Goal: Information Seeking & Learning: Learn about a topic

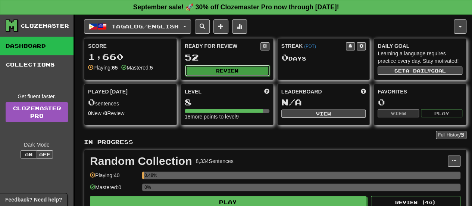
click at [229, 65] on button "Review" at bounding box center [227, 70] width 85 height 11
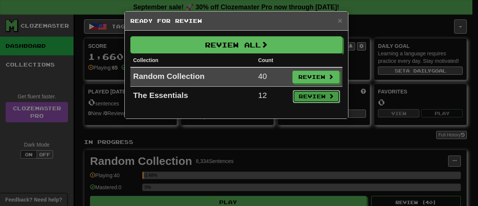
click at [232, 96] on button "Review" at bounding box center [316, 96] width 47 height 13
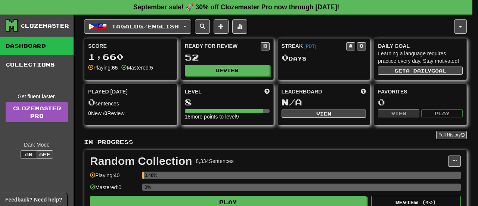
select select "**"
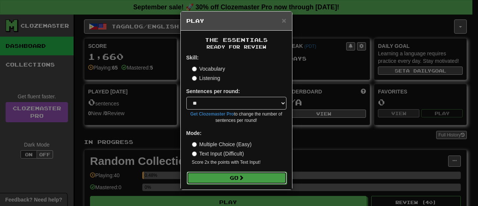
click at [232, 178] on button "Go" at bounding box center [237, 177] width 100 height 13
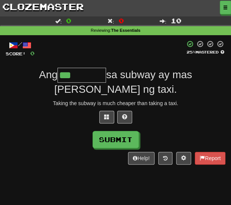
type input "********"
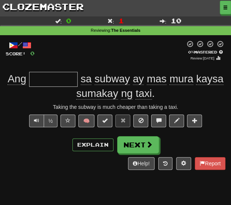
click at [65, 84] on input "text" at bounding box center [53, 79] width 49 height 15
type input "********"
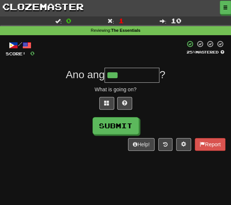
type input "**********"
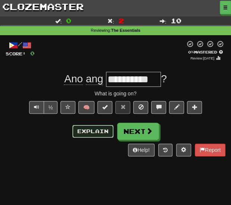
click at [100, 129] on button "Explain" at bounding box center [92, 131] width 41 height 13
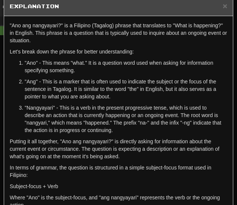
scroll to position [7, 0]
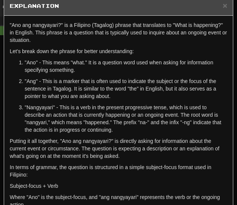
click at [35, 106] on p ""Nangyayari" - This is a verb in the present progressive tense, which is used t…" at bounding box center [126, 118] width 202 height 30
copy p "Nangyayari"
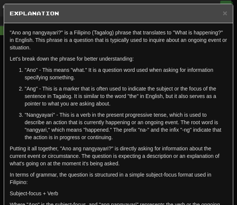
click at [216, 16] on h5 "Explanation" at bounding box center [118, 13] width 217 height 7
click at [223, 13] on span "×" at bounding box center [225, 13] width 4 height 9
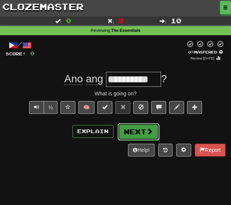
click at [153, 131] on button "Next" at bounding box center [139, 131] width 42 height 17
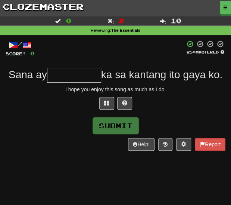
type input "*"
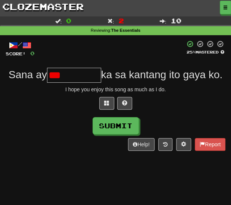
type input "*********"
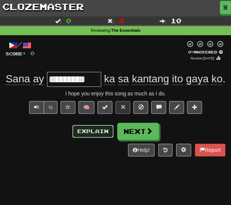
click at [86, 128] on button "Explain" at bounding box center [92, 131] width 41 height 13
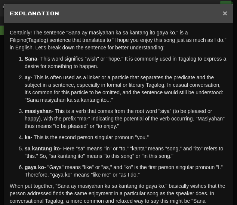
click at [223, 15] on span "×" at bounding box center [225, 13] width 4 height 9
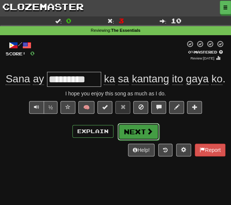
click at [146, 125] on button "Next" at bounding box center [139, 131] width 42 height 17
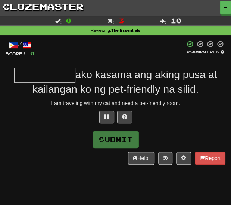
type input "*"
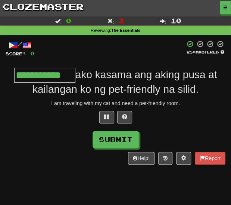
type input "**********"
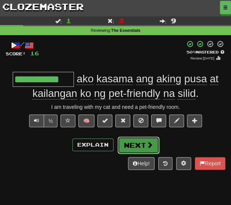
click at [147, 146] on span at bounding box center [149, 144] width 7 height 7
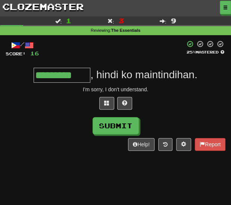
type input "*********"
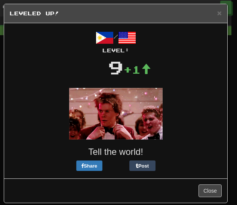
click at [210, 13] on h5 "Leveled Up!" at bounding box center [116, 13] width 212 height 7
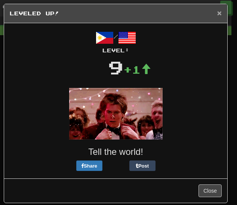
click at [217, 13] on span "×" at bounding box center [219, 13] width 4 height 9
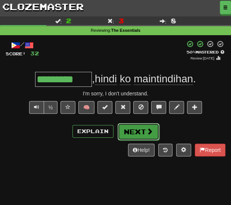
click at [136, 133] on button "Next" at bounding box center [139, 131] width 42 height 17
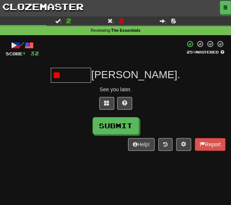
type input "*"
type input "*******"
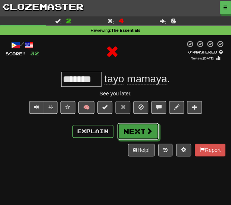
click at [136, 133] on button "Next" at bounding box center [138, 130] width 42 height 17
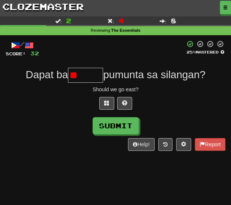
type input "*"
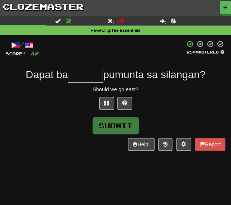
type input "*"
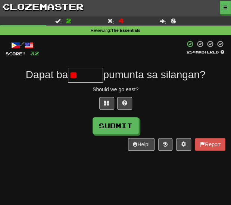
type input "*"
type input "******"
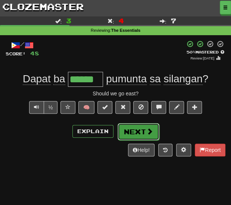
click at [146, 130] on span at bounding box center [149, 131] width 7 height 7
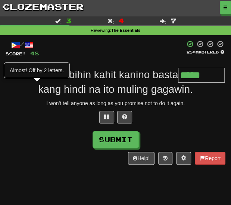
type input "*******"
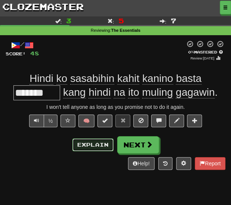
click at [106, 147] on button "Explain" at bounding box center [92, 144] width 41 height 13
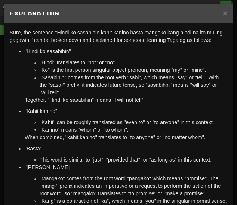
scroll to position [1, 0]
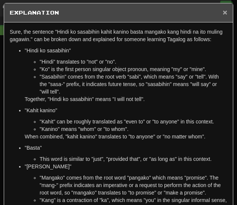
click at [223, 12] on span "×" at bounding box center [225, 12] width 4 height 9
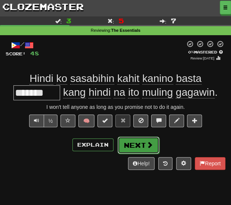
click at [144, 139] on button "Next" at bounding box center [139, 144] width 42 height 17
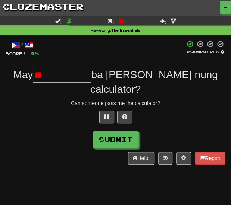
type input "*"
type input "*********"
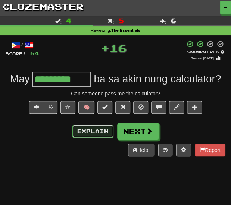
click at [101, 127] on button "Explain" at bounding box center [92, 131] width 41 height 13
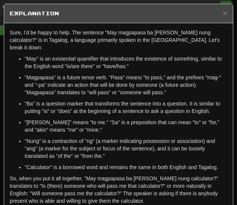
click at [223, 12] on div "× Explanation" at bounding box center [118, 13] width 229 height 19
click at [223, 14] on span "×" at bounding box center [225, 13] width 4 height 9
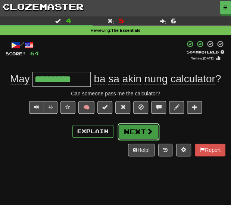
click at [137, 127] on button "Next" at bounding box center [139, 131] width 42 height 17
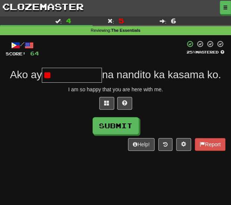
type input "*"
type input "**********"
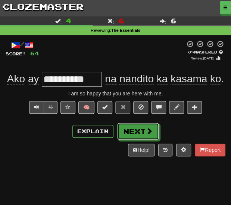
click at [137, 127] on button "Next" at bounding box center [138, 130] width 42 height 17
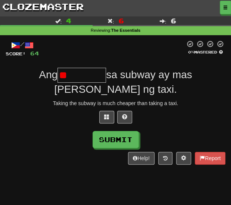
type input "*"
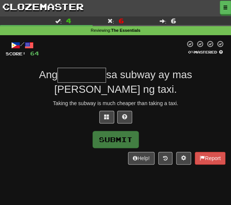
type input "********"
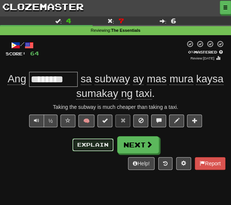
click at [91, 140] on button "Explain" at bounding box center [92, 144] width 41 height 13
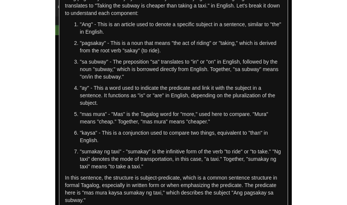
scroll to position [0, 0]
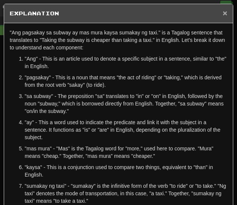
click at [223, 15] on span "×" at bounding box center [225, 13] width 4 height 9
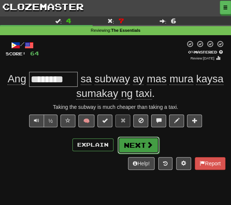
click at [132, 143] on button "Next" at bounding box center [139, 144] width 42 height 17
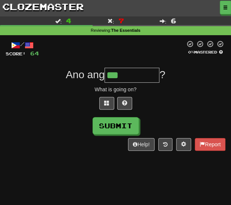
type input "**********"
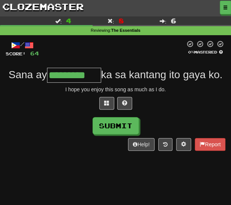
type input "*********"
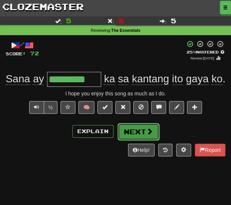
click at [137, 131] on button "Next" at bounding box center [139, 131] width 42 height 17
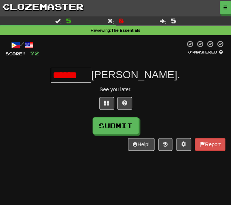
type input "*******"
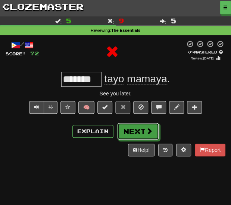
click at [137, 131] on button "Next" at bounding box center [138, 130] width 42 height 17
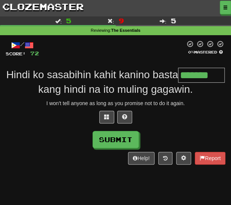
type input "*******"
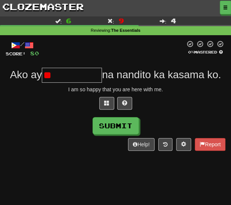
type input "*"
type input "**********"
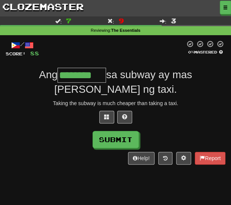
type input "********"
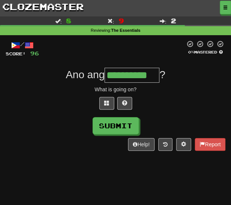
type input "**********"
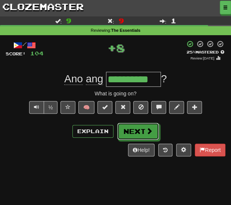
click at [137, 131] on button "Next" at bounding box center [138, 130] width 42 height 17
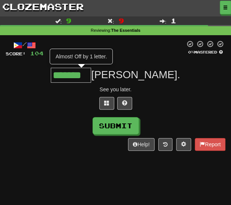
type input "*******"
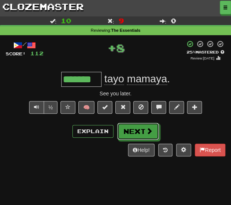
click at [137, 131] on button "Next" at bounding box center [138, 130] width 42 height 17
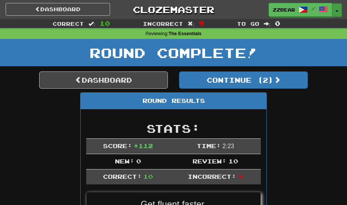
click at [341, 10] on button "Toggle Dropdown" at bounding box center [337, 9] width 10 height 13
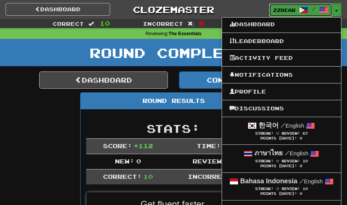
click at [306, 7] on span at bounding box center [303, 10] width 9 height 9
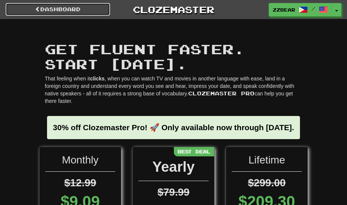
click at [44, 10] on link "Dashboard" at bounding box center [58, 9] width 105 height 13
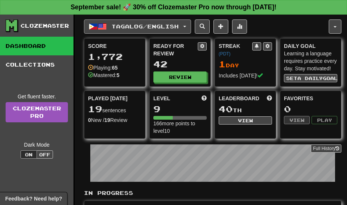
click at [95, 26] on span "button" at bounding box center [93, 26] width 9 height 9
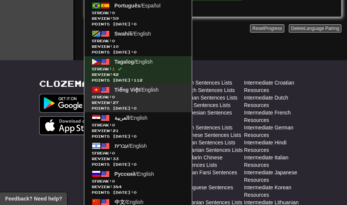
scroll to position [345, 0]
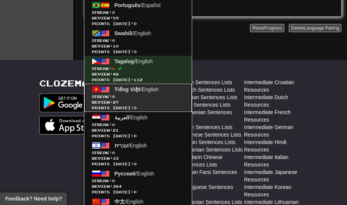
click at [125, 95] on span "Streak: 0" at bounding box center [138, 97] width 93 height 6
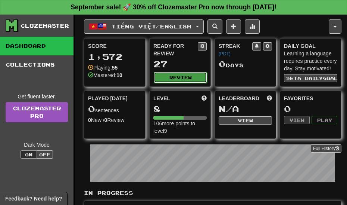
click at [170, 79] on button "Review" at bounding box center [180, 77] width 53 height 11
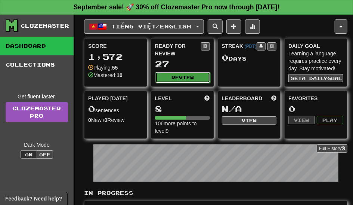
select select "**"
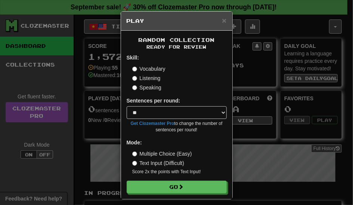
click at [159, 152] on label "Multiple Choice (Easy)" at bounding box center [162, 153] width 60 height 7
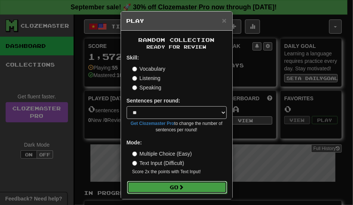
click at [170, 191] on button "Go" at bounding box center [177, 187] width 100 height 13
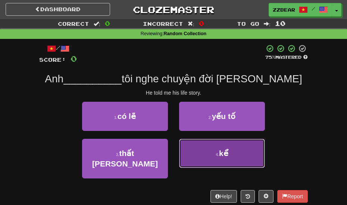
click at [206, 156] on button "4 . kể" at bounding box center [222, 153] width 86 height 29
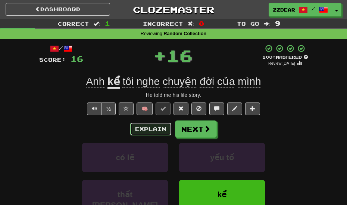
click at [151, 128] on button "Explain" at bounding box center [150, 128] width 41 height 13
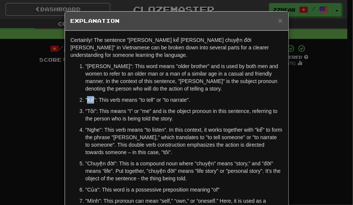
drag, startPoint x: 85, startPoint y: 100, endPoint x: 90, endPoint y: 100, distance: 5.2
click at [90, 100] on p ""Kể": This verb means "to tell" or "to narrate"." at bounding box center [184, 99] width 197 height 7
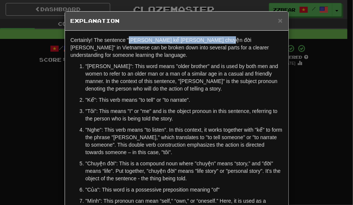
drag, startPoint x: 125, startPoint y: 39, endPoint x: 212, endPoint y: 39, distance: 87.0
click at [212, 39] on p "Certainly! The sentence "Anh kể tôi nghe chuyện đời của mình" in Vietnamese can…" at bounding box center [177, 47] width 212 height 22
copy p "Anh kể tôi nghe chuyện đời của mình"
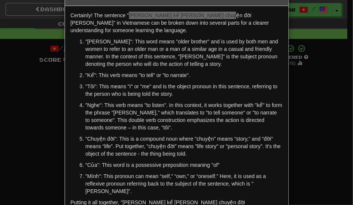
scroll to position [32, 0]
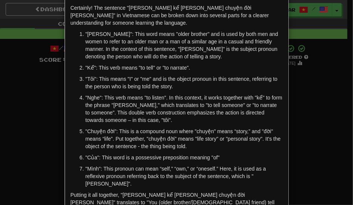
click at [197, 139] on p ""Chuyện đời": This is a compound noun where "chuyện" means “story,” and "đời" m…" at bounding box center [184, 138] width 197 height 22
click at [190, 153] on ol ""Anh": This word means "older brother" and is used by both men and women to ref…" at bounding box center [177, 108] width 212 height 157
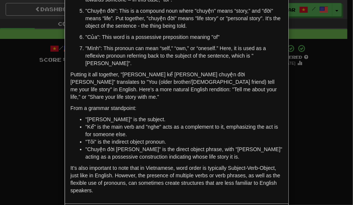
scroll to position [153, 0]
click at [310, 98] on div "× Explanation Certainly! The sentence "Anh kể tôi nghe chuyện đời của mình" in …" at bounding box center [176, 102] width 353 height 205
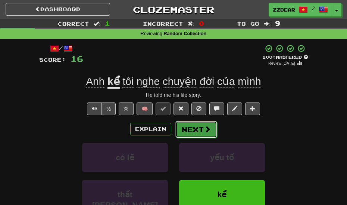
click at [196, 136] on button "Next" at bounding box center [196, 129] width 42 height 17
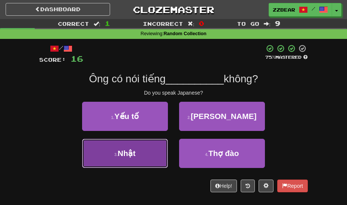
click at [158, 159] on button "3 . Nhật" at bounding box center [125, 153] width 86 height 29
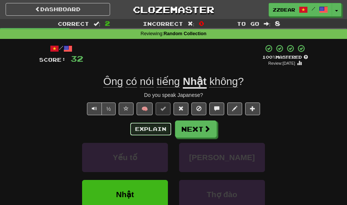
click at [160, 131] on button "Explain" at bounding box center [150, 128] width 41 height 13
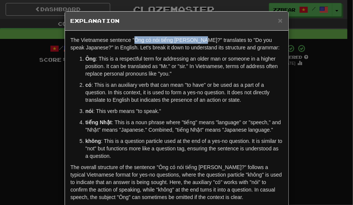
drag, startPoint x: 132, startPoint y: 38, endPoint x: 198, endPoint y: 40, distance: 66.1
click at [198, 40] on p "The Vietnamese sentence "Ông có nói tiếng Nhật không?" translates to "Do you sp…" at bounding box center [177, 43] width 212 height 15
copy p "Ông có nói tiếng Nhật không"
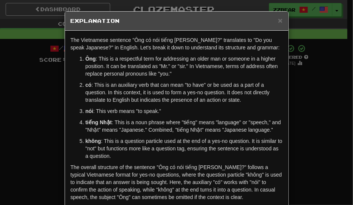
click at [181, 114] on p "nói : This verb means "to speak."" at bounding box center [184, 110] width 197 height 7
click at [278, 21] on span "×" at bounding box center [280, 20] width 4 height 9
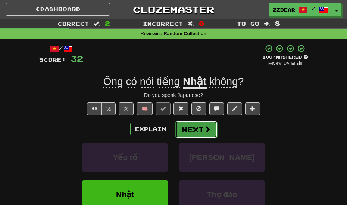
click at [202, 127] on button "Next" at bounding box center [196, 129] width 42 height 17
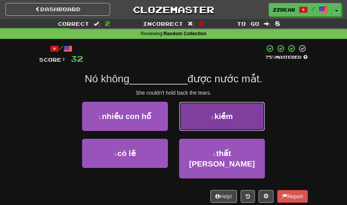
click at [198, 123] on button "2 . kiềm" at bounding box center [222, 116] width 86 height 29
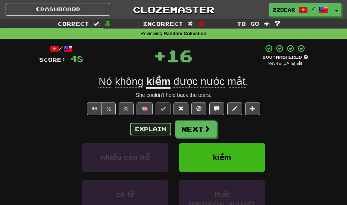
click at [158, 125] on button "Explain" at bounding box center [150, 128] width 41 height 13
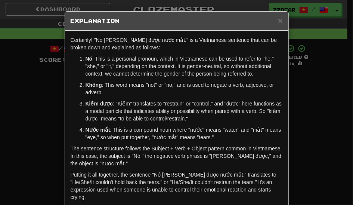
click at [298, 130] on div "× Explanation Certainly! "Nó không kiềm được nước mắt." is a Vietnamese sentenc…" at bounding box center [176, 102] width 353 height 205
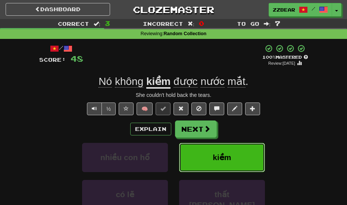
click at [228, 155] on span "kiềm" at bounding box center [222, 157] width 18 height 9
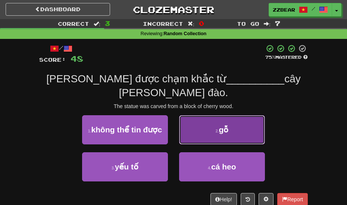
click at [203, 116] on button "2 . gỗ" at bounding box center [222, 129] width 86 height 29
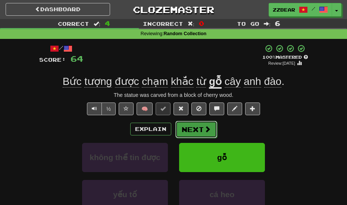
click at [203, 129] on button "Next" at bounding box center [196, 129] width 42 height 17
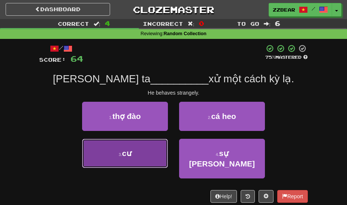
click at [156, 152] on button "3 . cư" at bounding box center [125, 153] width 86 height 29
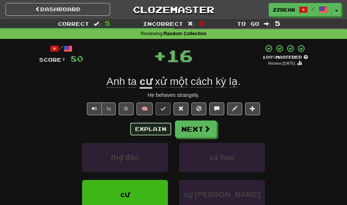
click at [158, 125] on button "Explain" at bounding box center [150, 128] width 41 height 13
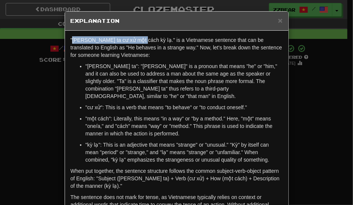
drag, startPoint x: 68, startPoint y: 39, endPoint x: 134, endPoint y: 40, distance: 65.7
click at [134, 40] on p ""Anh ta cư xử một cách kỳ lạ." is a Vietnamese sentence that can be translated …" at bounding box center [177, 47] width 212 height 22
copy p "Anh ta cư xử một cách kỳ lạ"
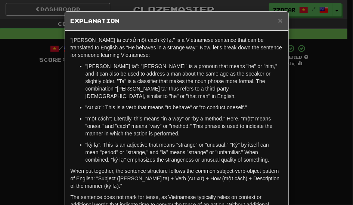
click at [148, 118] on p ""một cách": Literally, this means "in a way" or "by a method." Here, "một" mean…" at bounding box center [184, 126] width 197 height 22
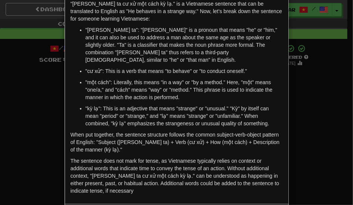
scroll to position [52, 0]
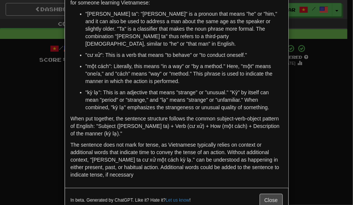
click at [330, 71] on div "× Explanation "Anh ta cư xử một cách kỳ lạ." is a Vietnamese sentence that can …" at bounding box center [176, 102] width 353 height 205
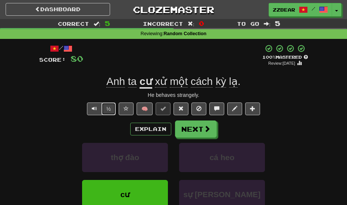
click at [105, 108] on button "½" at bounding box center [109, 108] width 14 height 13
click at [192, 128] on button "Next" at bounding box center [196, 129] width 42 height 17
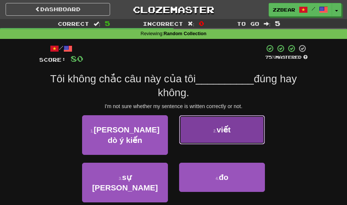
click at [199, 130] on button "2 . viết" at bounding box center [222, 129] width 86 height 29
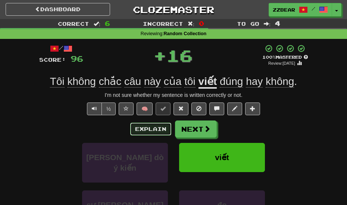
click at [158, 129] on button "Explain" at bounding box center [150, 128] width 41 height 13
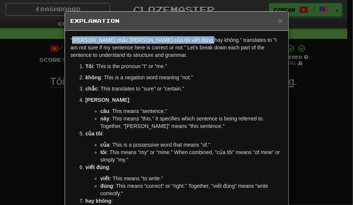
drag, startPoint x: 70, startPoint y: 38, endPoint x: 190, endPoint y: 40, distance: 120.6
click at [190, 40] on p ""Tôi không chắc câu này của tôi viết đúng hay không." translates to "I am not s…" at bounding box center [177, 47] width 212 height 22
copy p "Tôi không chắc câu này của tôi viết đúng hay không."
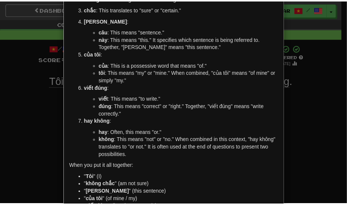
scroll to position [0, 0]
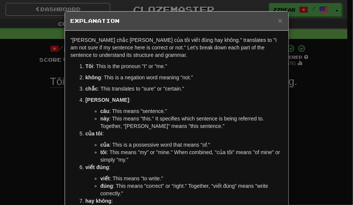
click at [52, 108] on div "× Explanation "Tôi không chắc câu này của tôi viết đúng hay không." translates …" at bounding box center [176, 102] width 353 height 205
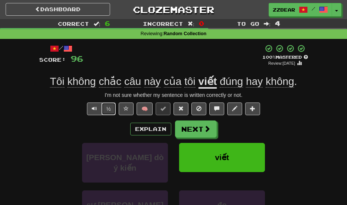
click at [105, 106] on button "½" at bounding box center [109, 108] width 14 height 13
click at [192, 124] on button "Next" at bounding box center [196, 129] width 42 height 17
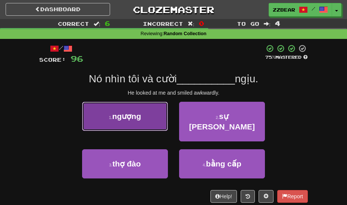
click at [147, 120] on button "1 . ngượng" at bounding box center [125, 116] width 86 height 29
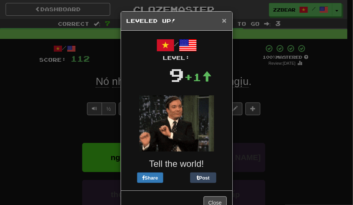
click at [222, 17] on span "×" at bounding box center [224, 20] width 4 height 9
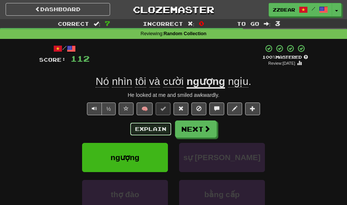
click at [148, 125] on button "Explain" at bounding box center [150, 128] width 41 height 13
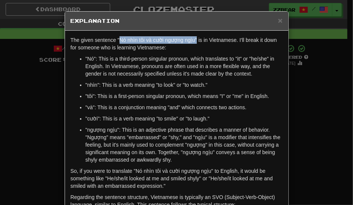
drag, startPoint x: 116, startPoint y: 38, endPoint x: 194, endPoint y: 40, distance: 77.3
click at [194, 40] on p "The given sentence "Nó nhìn tôi và cười ngượng ngịu" is in Vietnamese. I'll bre…" at bounding box center [177, 43] width 212 height 15
copy p "Nó nhìn tôi và cười ngượng ngịu""
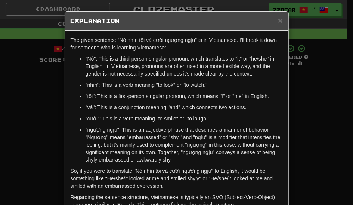
click at [216, 108] on p ""và": This is a conjunction meaning "and" which connects two actions." at bounding box center [184, 106] width 197 height 7
click at [39, 129] on div "× Explanation The given sentence "Nó nhìn tôi và cười ngượng ngịu" is in Vietna…" at bounding box center [176, 102] width 353 height 205
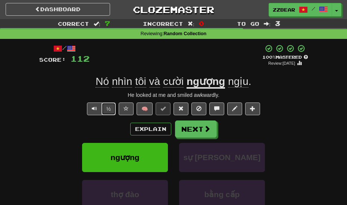
click at [109, 112] on button "½" at bounding box center [109, 108] width 14 height 13
click at [189, 127] on button "Next" at bounding box center [196, 129] width 42 height 17
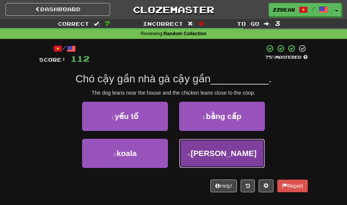
click at [207, 146] on button "4 . chuồng" at bounding box center [222, 153] width 86 height 29
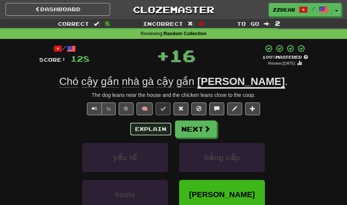
click at [153, 130] on button "Explain" at bounding box center [150, 128] width 41 height 13
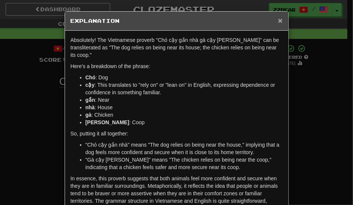
click at [278, 21] on span "×" at bounding box center [280, 20] width 4 height 9
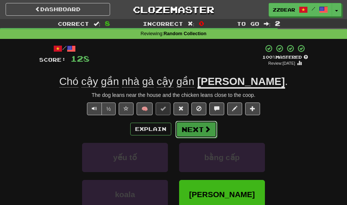
click at [196, 122] on button "Next" at bounding box center [196, 129] width 42 height 17
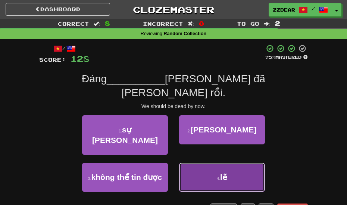
click at [206, 162] on button "4 . lẽ" at bounding box center [222, 176] width 86 height 29
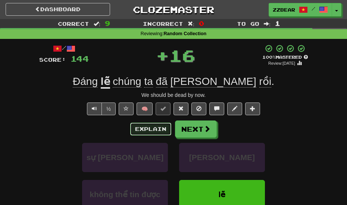
click at [162, 124] on button "Explain" at bounding box center [150, 128] width 41 height 13
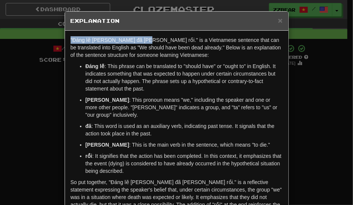
drag, startPoint x: 68, startPoint y: 41, endPoint x: 135, endPoint y: 42, distance: 66.8
click at [135, 42] on p ""Đáng lẽ chúng ta đã chết rồi." is a Vietnamese sentence that can be translated…" at bounding box center [177, 47] width 212 height 22
copy p ""Đáng lẽ chúng ta đã chết rồi"
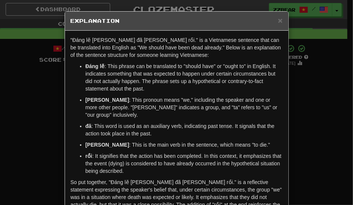
click at [99, 143] on ul "Đáng lẽ : This phrase can be translated to "should have" or "ought to" in Engli…" at bounding box center [177, 118] width 212 height 112
click at [273, 24] on h5 "Explanation" at bounding box center [177, 20] width 212 height 7
click at [278, 21] on span "×" at bounding box center [280, 20] width 4 height 9
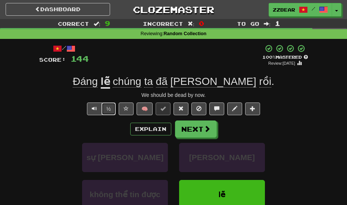
click at [111, 112] on button "½" at bounding box center [109, 108] width 14 height 13
click at [196, 130] on button "Next" at bounding box center [196, 129] width 42 height 17
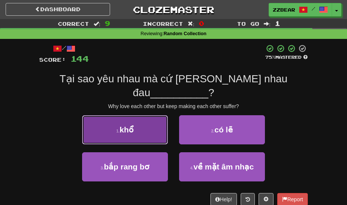
click at [144, 115] on button "1 . khổ" at bounding box center [125, 129] width 86 height 29
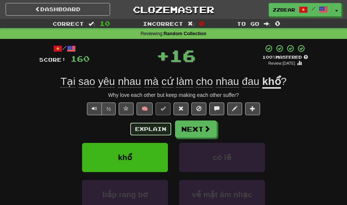
click at [145, 130] on button "Explain" at bounding box center [150, 128] width 41 height 13
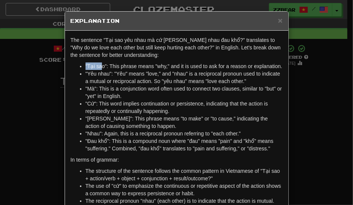
drag, startPoint x: 83, startPoint y: 65, endPoint x: 98, endPoint y: 65, distance: 14.9
click at [98, 65] on li ""Tại sao": This phrase means "why," and it is used to ask for a reason or expla…" at bounding box center [184, 65] width 197 height 7
click at [94, 52] on p "The sentence "Tại sao yêu nhau mà cứ làm cho nhau đau khổ?" translates to "Why …" at bounding box center [177, 47] width 212 height 22
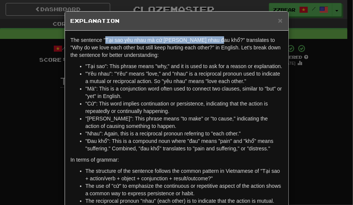
drag, startPoint x: 102, startPoint y: 37, endPoint x: 212, endPoint y: 39, distance: 110.9
click at [212, 39] on p "The sentence "Tại sao yêu nhau mà cứ làm cho nhau đau khổ?" translates to "Why …" at bounding box center [177, 47] width 212 height 22
copy p "Tại sao yêu nhau mà cứ làm cho nhau đau khổ"
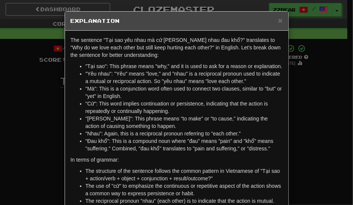
click at [199, 148] on li ""Đau khổ": This is a compound noun where "đau" means "pain" and "khổ" means "su…" at bounding box center [184, 144] width 197 height 15
click at [309, 136] on div "× Explanation The sentence "Tại sao yêu nhau mà cứ làm cho nhau đau khổ?" trans…" at bounding box center [176, 102] width 353 height 205
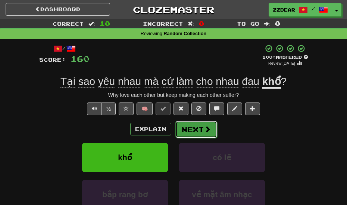
click at [198, 128] on button "Next" at bounding box center [196, 129] width 42 height 17
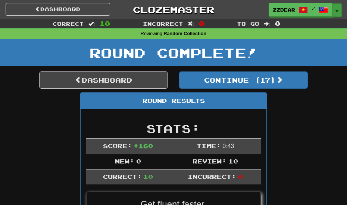
click at [336, 12] on span "button" at bounding box center [337, 10] width 3 height 1
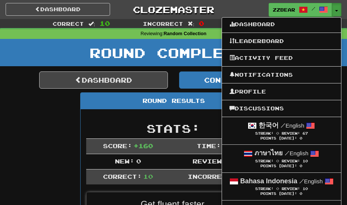
click at [248, 6] on div "zzbear / Toggle Dropdown Dashboard Leaderboard Activity Feed Notifications Prof…" at bounding box center [289, 9] width 116 height 13
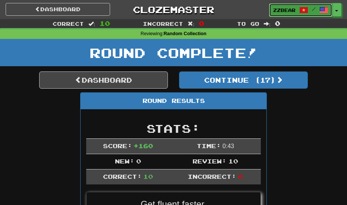
click at [291, 10] on span "zzbear" at bounding box center [284, 10] width 22 height 7
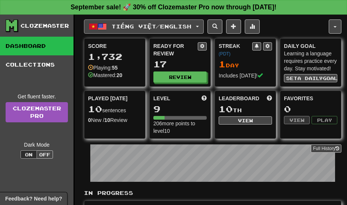
click at [116, 24] on span "Tiếng Việt / English" at bounding box center [152, 26] width 80 height 6
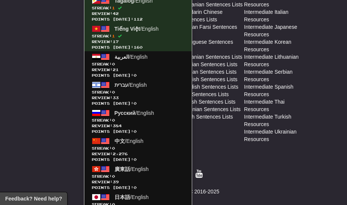
scroll to position [407, 0]
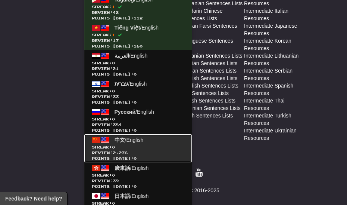
click at [131, 142] on link "中文 / English Streak: 0 Review: 2,276 Points [DATE]: 0" at bounding box center [138, 148] width 108 height 28
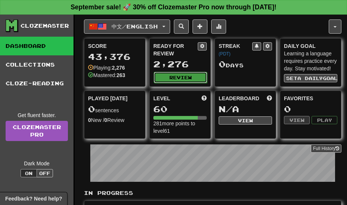
click at [166, 75] on button "Review" at bounding box center [180, 77] width 53 height 11
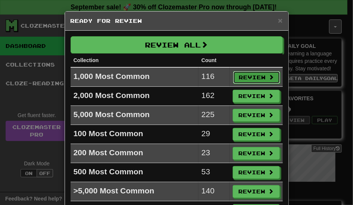
click at [245, 76] on button "Review" at bounding box center [256, 77] width 47 height 13
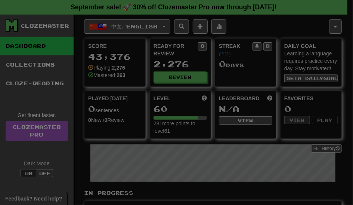
select select "**"
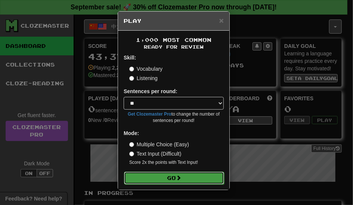
click at [179, 176] on span at bounding box center [178, 177] width 5 height 5
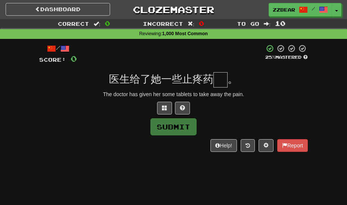
type input "*"
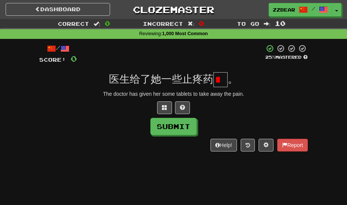
type input "*"
click at [169, 109] on button at bounding box center [164, 107] width 15 height 13
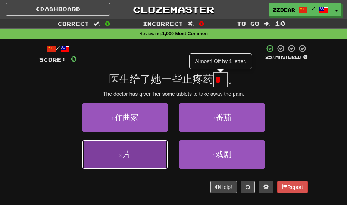
click at [161, 151] on button "3 . 片" at bounding box center [125, 154] width 86 height 29
type input "*"
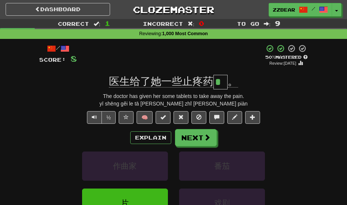
click at [179, 56] on div "+ 8" at bounding box center [171, 55] width 188 height 23
click at [154, 136] on button "Explain" at bounding box center [150, 137] width 41 height 13
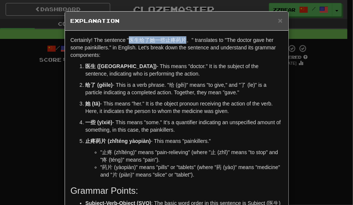
drag, startPoint x: 126, startPoint y: 39, endPoint x: 183, endPoint y: 40, distance: 57.1
click at [183, 40] on p "Certainly! The sentence "医生给了她一些止疼药片。" translates to "The doctor gave her some …" at bounding box center [177, 47] width 212 height 22
copy p "医生给了她一些止疼药片"
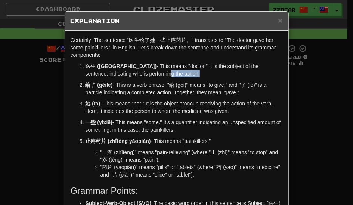
drag, startPoint x: 132, startPoint y: 88, endPoint x: 106, endPoint y: 77, distance: 27.8
click at [106, 77] on ol "医生 (yīshēng) - This means "doctor." It is the subject of the sentence, indicati…" at bounding box center [177, 120] width 212 height 116
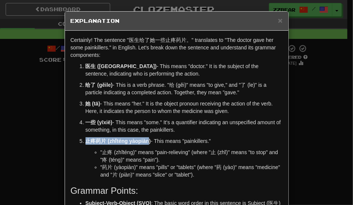
drag, startPoint x: 83, startPoint y: 141, endPoint x: 146, endPoint y: 140, distance: 63.5
click at [146, 140] on strong "止疼药片 (zhǐténg yàopiàn)" at bounding box center [118, 141] width 65 height 6
copy strong "止疼药片 (zhǐténg yàopiàn"
click at [188, 129] on p "一些 (yīxiē) - This means "some." It's a quantifier indicating an unspecified amo…" at bounding box center [184, 125] width 197 height 15
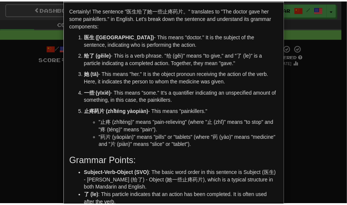
scroll to position [30, 0]
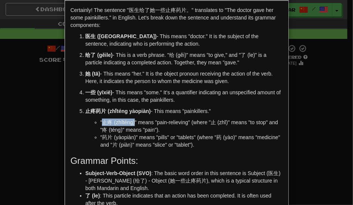
drag, startPoint x: 99, startPoint y: 121, endPoint x: 132, endPoint y: 121, distance: 33.6
click at [132, 121] on li ""止疼 (zhǐténg)" means "pain-relieving" (where "止 (zhǐ)" means "to stop" and "疼 (…" at bounding box center [191, 125] width 182 height 15
copy li "止疼 (zhǐténg)"
drag, startPoint x: 98, startPoint y: 137, endPoint x: 133, endPoint y: 138, distance: 35.1
click at [133, 138] on li ""药片 (yàopiàn)" means "pills" or "tablets" (where "药 (yào)" means "medicine" and…" at bounding box center [191, 140] width 182 height 15
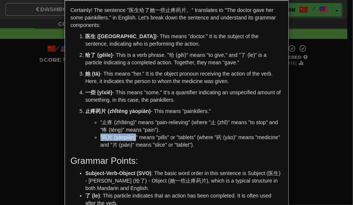
copy li ""药片 (yàopiàn)"
click at [198, 86] on ol "医生 (yīshēng) - This means "doctor." It is the subject of the sentence, indicati…" at bounding box center [177, 90] width 212 height 116
click at [37, 108] on div "× Explanation Certainly! The sentence "医生给了她一些止疼药片。" translates to "The doctor …" at bounding box center [176, 102] width 353 height 205
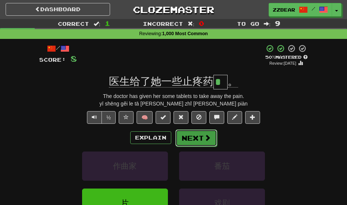
click at [189, 134] on button "Next" at bounding box center [196, 137] width 42 height 17
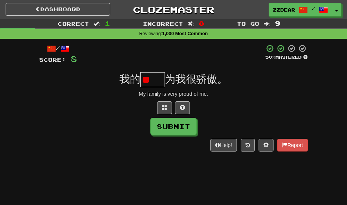
type input "*"
type input "**"
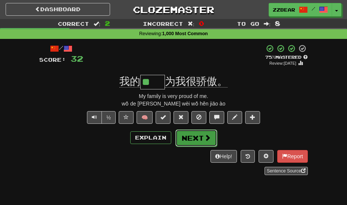
click at [195, 133] on button "Next" at bounding box center [196, 137] width 42 height 17
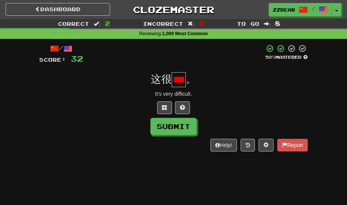
scroll to position [0, 6]
type input "*"
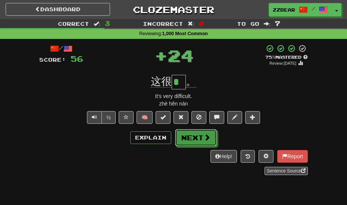
click at [195, 133] on button "Next" at bounding box center [196, 137] width 42 height 17
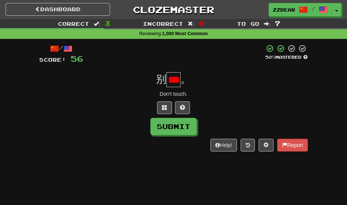
type input "*"
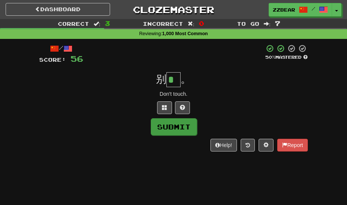
type input "*"
click at [180, 128] on button "Submit" at bounding box center [174, 126] width 46 height 17
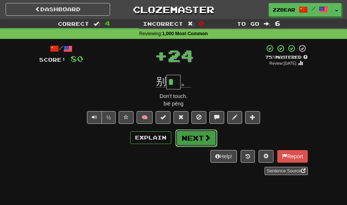
click at [191, 136] on button "Next" at bounding box center [196, 137] width 42 height 17
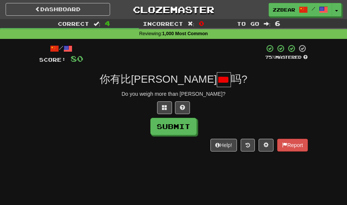
scroll to position [0, 17]
type input "*"
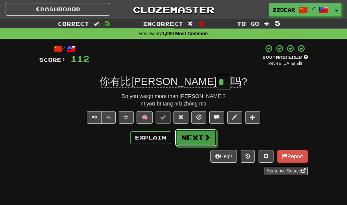
click at [191, 136] on button "Next" at bounding box center [196, 137] width 42 height 17
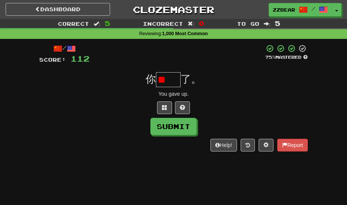
type input "*"
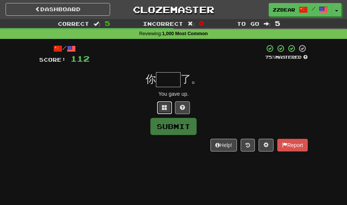
click at [164, 112] on button at bounding box center [164, 107] width 15 height 13
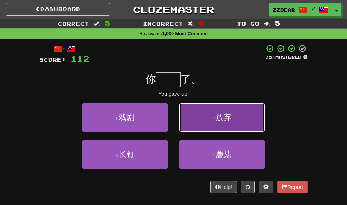
click at [186, 116] on button "2 . 放弃" at bounding box center [222, 117] width 86 height 29
type input "**"
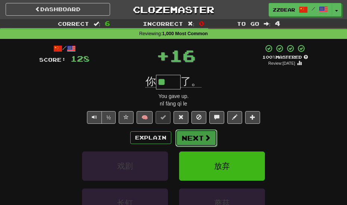
click at [193, 136] on button "Next" at bounding box center [196, 137] width 42 height 17
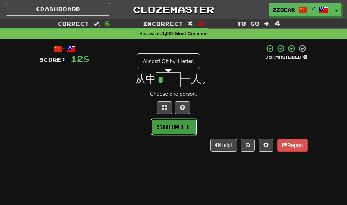
click at [184, 131] on button "Submit" at bounding box center [174, 126] width 46 height 17
type input "**"
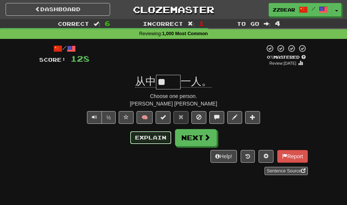
click at [153, 136] on button "Explain" at bounding box center [150, 137] width 41 height 13
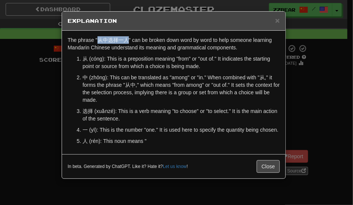
drag, startPoint x: 96, startPoint y: 40, endPoint x: 128, endPoint y: 39, distance: 31.4
click at [128, 39] on p "The phrase "从中选择一人" can be broken down word by word to help someone learning Ma…" at bounding box center [174, 43] width 212 height 15
copy p "从中选择一人"
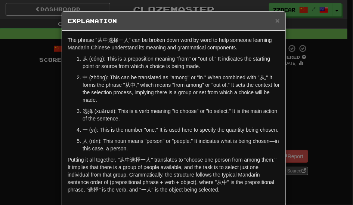
click at [89, 59] on p "从 (cóng): This is a preposition meaning "from" or "out of." It indicates the st…" at bounding box center [181, 62] width 197 height 15
copy p "cóng"
click at [93, 78] on p "中 (zhōng): This can be translated as "among" or "in." When combined with "从," i…" at bounding box center [181, 89] width 197 height 30
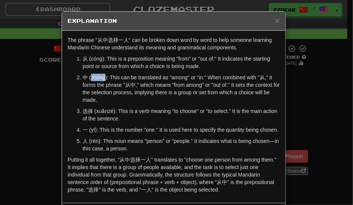
copy p "zhōng"
click at [85, 111] on p "选择 (xuǎnzé): This is a verb meaning "to choose" or "to select." It is the main …" at bounding box center [181, 114] width 197 height 15
click at [97, 111] on p "选择 (xuǎnzé): This is a verb meaning "to choose" or "to select." It is the main …" at bounding box center [181, 114] width 197 height 15
copy p "xuǎnzé"
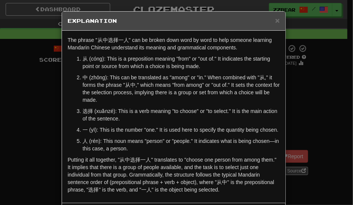
click at [4, 105] on div "× Explanation The phrase "从中选择一人" can be broken down word by word to help someo…" at bounding box center [176, 102] width 353 height 205
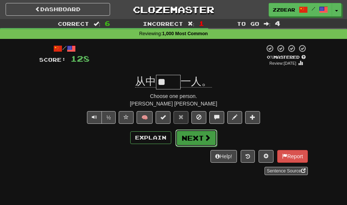
click at [197, 139] on button "Next" at bounding box center [196, 137] width 42 height 17
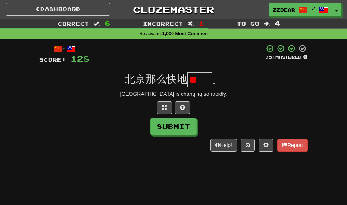
type input "*"
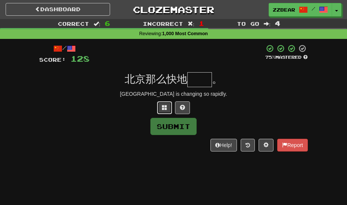
click at [167, 111] on button at bounding box center [164, 107] width 15 height 13
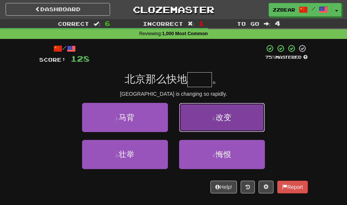
click at [190, 114] on button "2 . 改变" at bounding box center [222, 117] width 86 height 29
type input "**"
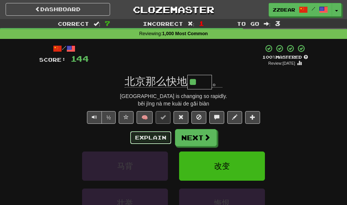
click at [161, 136] on button "Explain" at bounding box center [150, 137] width 41 height 13
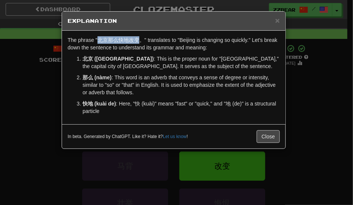
drag, startPoint x: 98, startPoint y: 40, endPoint x: 139, endPoint y: 38, distance: 41.1
click at [139, 38] on p "The phrase "北京那么快地改变。" translates to "Beijing is changing so quickly." Let's br…" at bounding box center [174, 43] width 212 height 15
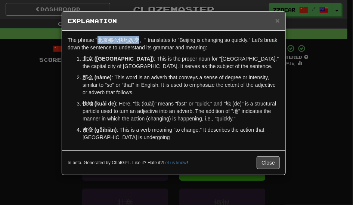
copy p "北京那么快地改变"
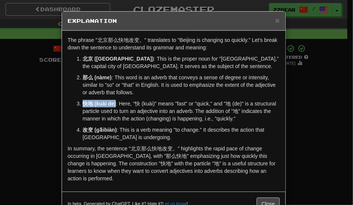
drag, startPoint x: 80, startPoint y: 103, endPoint x: 113, endPoint y: 103, distance: 32.5
click at [113, 103] on strong "快地 (kuài de)" at bounding box center [99, 103] width 33 height 6
drag, startPoint x: 94, startPoint y: 40, endPoint x: 135, endPoint y: 40, distance: 41.1
click at [135, 40] on p "The phrase "北京那么快地改变。" translates to "Beijing is changing so quickly." Let's br…" at bounding box center [174, 43] width 212 height 15
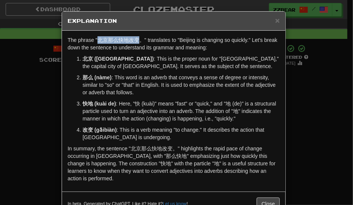
copy p "北京那么快地改变"
click at [98, 103] on strong "快地 (kuài de)" at bounding box center [99, 103] width 33 height 6
click at [151, 103] on p "快地 (kuài de) : Here, "快 (kuài)" means "fast" or "quick," and "地 (de)" is a stru…" at bounding box center [181, 111] width 197 height 22
click at [147, 103] on p "快地 (kuài de) : Here, "快 (kuài)" means "fast" or "quick," and "地 (de)" is a stru…" at bounding box center [181, 111] width 197 height 22
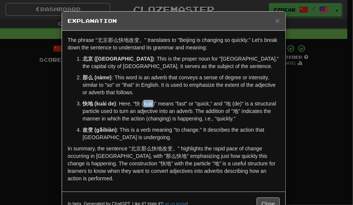
click at [147, 103] on p "快地 (kuài de) : Here, "快 (kuài)" means "fast" or "quick," and "地 (de)" is a stru…" at bounding box center [181, 111] width 197 height 22
click at [99, 129] on strong "改变 (gǎibiàn)" at bounding box center [100, 130] width 34 height 6
click at [105, 130] on strong "改变 (gǎibiàn)" at bounding box center [100, 130] width 34 height 6
click at [148, 112] on p "快地 (kuài de) : Here, "快 (kuài)" means "fast" or "quick," and "地 (de)" is a stru…" at bounding box center [181, 111] width 197 height 22
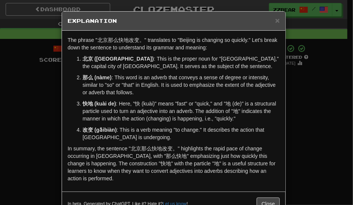
click at [328, 77] on div "× Explanation The phrase "北京那么快地改变。" translates to "Beijing is changing so quic…" at bounding box center [176, 102] width 353 height 205
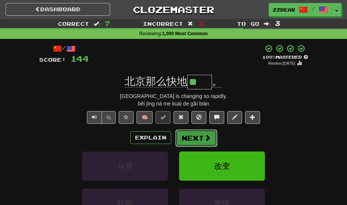
click at [191, 140] on button "Next" at bounding box center [196, 137] width 42 height 17
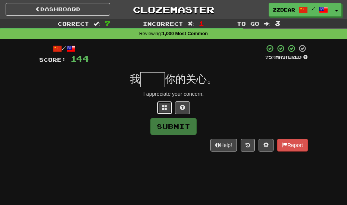
click at [164, 110] on span at bounding box center [164, 107] width 5 height 5
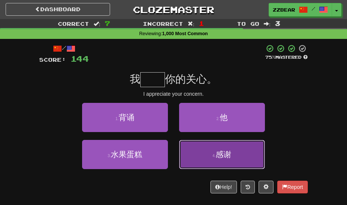
click at [217, 154] on span "感谢" at bounding box center [224, 154] width 16 height 9
type input "**"
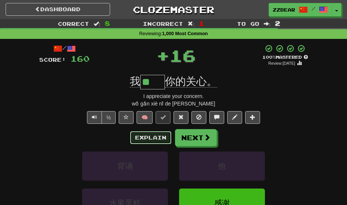
click at [152, 137] on button "Explain" at bounding box center [150, 137] width 41 height 13
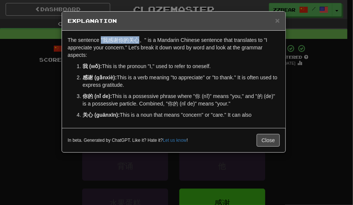
drag, startPoint x: 102, startPoint y: 40, endPoint x: 139, endPoint y: 40, distance: 37.7
click at [139, 40] on p "The sentence "我感谢你的关心。" is a Mandarin Chinese sentence that translates to "I ap…" at bounding box center [174, 47] width 212 height 22
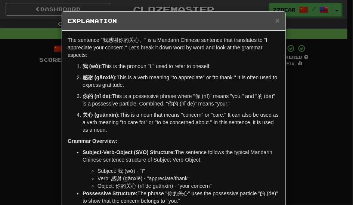
click at [97, 77] on strong "感谢 (gǎnxiè):" at bounding box center [100, 77] width 34 height 6
click at [105, 115] on strong "关心 (guānxīn):" at bounding box center [101, 115] width 37 height 6
click at [163, 124] on p "关心 (guānxīn): This is a noun that means "concern" or "care." It can also be use…" at bounding box center [181, 122] width 197 height 22
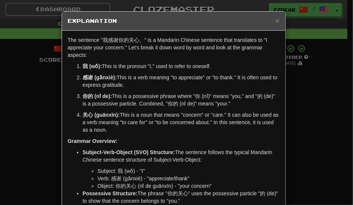
click at [326, 40] on div "× Explanation The sentence "我感谢你的关心。" is a Mandarin Chinese sentence that trans…" at bounding box center [176, 102] width 353 height 205
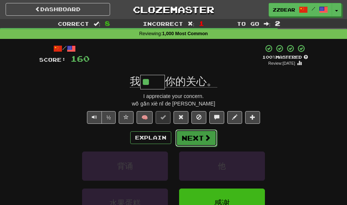
click at [201, 130] on button "Next" at bounding box center [196, 137] width 42 height 17
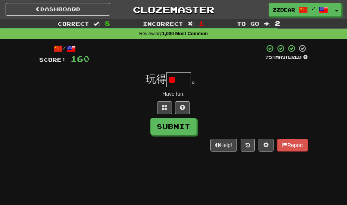
type input "*"
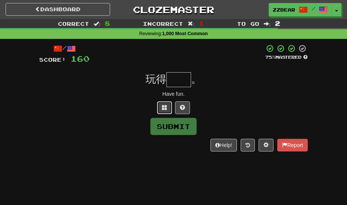
click at [165, 109] on span at bounding box center [164, 107] width 5 height 5
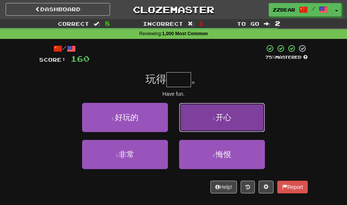
click at [195, 120] on button "2 . 开心" at bounding box center [222, 117] width 86 height 29
type input "**"
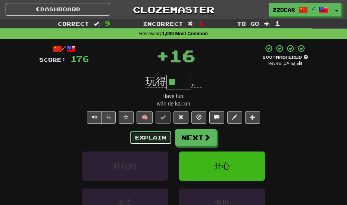
click at [158, 136] on button "Explain" at bounding box center [150, 137] width 41 height 13
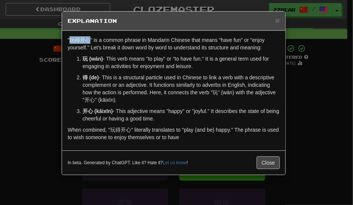
drag, startPoint x: 68, startPoint y: 41, endPoint x: 89, endPoint y: 40, distance: 20.5
click at [89, 40] on p ""玩得开心" is a common phrase in Mandarin Chinese that means "have fun" or "enjoy y…" at bounding box center [174, 43] width 212 height 15
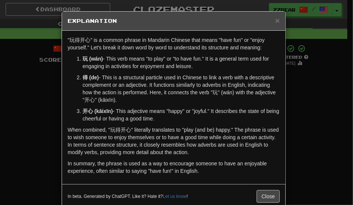
click at [90, 62] on p "玩 (wán) - This verb means "to play" or "to have fun." It is a general term used…" at bounding box center [181, 62] width 197 height 15
click at [96, 109] on strong "开心 (kāixīn)" at bounding box center [98, 111] width 30 height 6
click at [155, 97] on p "得 (de) - This is a structural particle used in Chinese to link a verb with a de…" at bounding box center [181, 89] width 197 height 30
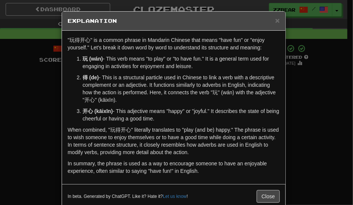
click at [297, 100] on div "× Explanation "玩得开心" is a common phrase in Mandarin Chinese that means "have fu…" at bounding box center [176, 102] width 353 height 205
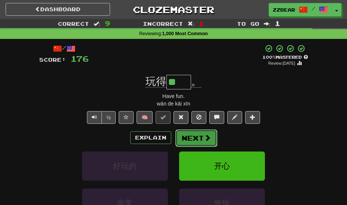
click at [192, 141] on button "Next" at bounding box center [196, 137] width 42 height 17
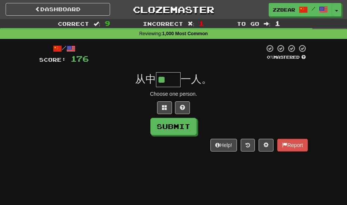
type input "**"
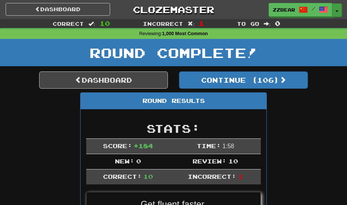
click at [339, 10] on button "Toggle Dropdown" at bounding box center [337, 9] width 10 height 13
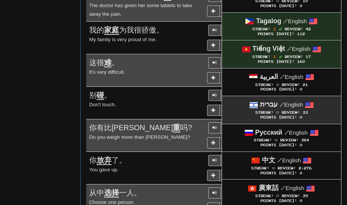
scroll to position [467, 0]
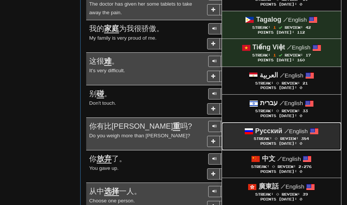
click at [266, 136] on span "Streak:" at bounding box center [263, 138] width 18 height 4
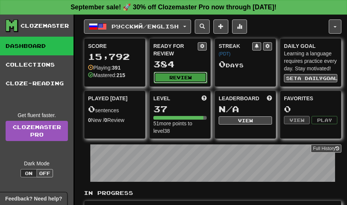
click at [179, 77] on button "Review" at bounding box center [180, 77] width 53 height 11
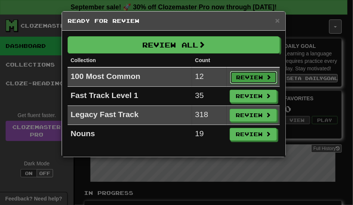
click at [249, 77] on button "Review" at bounding box center [253, 77] width 47 height 13
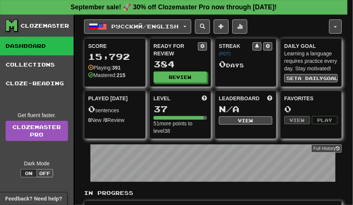
select select "**"
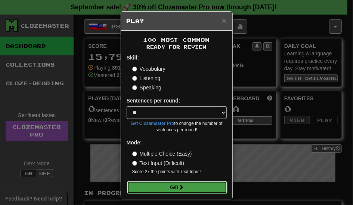
click at [179, 187] on span at bounding box center [181, 186] width 5 height 5
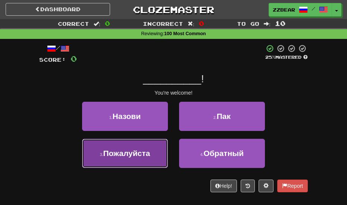
click at [142, 154] on span "Пожалуйста" at bounding box center [126, 153] width 47 height 9
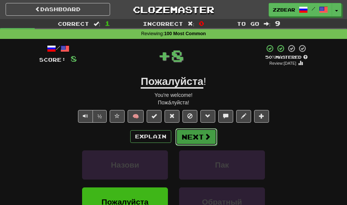
click at [190, 128] on button "Next" at bounding box center [196, 136] width 42 height 17
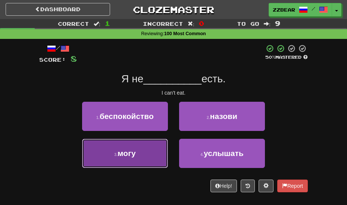
click at [136, 150] on span "могу" at bounding box center [127, 153] width 18 height 9
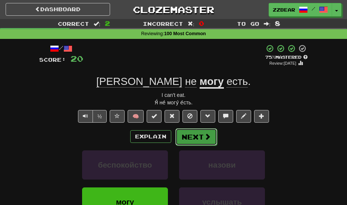
click at [194, 131] on button "Next" at bounding box center [196, 136] width 42 height 17
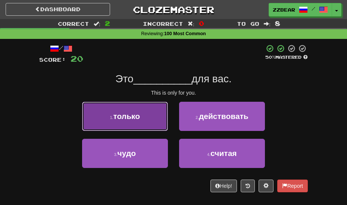
click at [151, 123] on button "1 . только" at bounding box center [125, 116] width 86 height 29
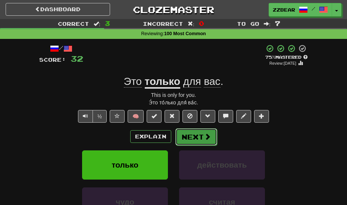
click at [190, 136] on button "Next" at bounding box center [196, 136] width 42 height 17
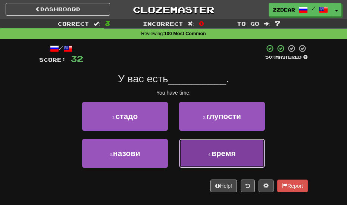
click at [205, 156] on button "4 . время" at bounding box center [222, 153] width 86 height 29
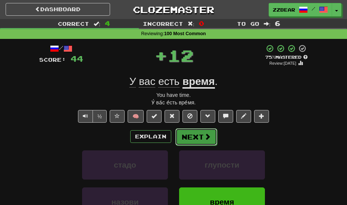
click at [194, 136] on button "Next" at bounding box center [196, 136] width 42 height 17
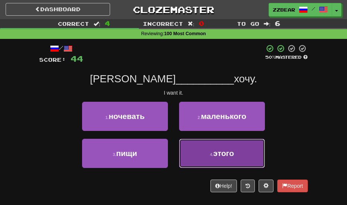
click at [205, 155] on button "4 . этого" at bounding box center [222, 153] width 86 height 29
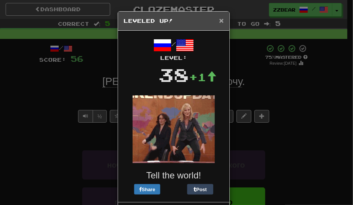
click at [221, 19] on span "×" at bounding box center [221, 20] width 4 height 9
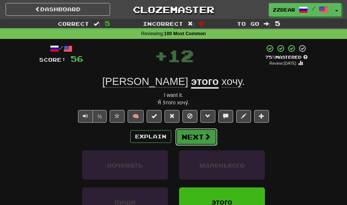
click at [201, 144] on button "Next" at bounding box center [196, 136] width 42 height 17
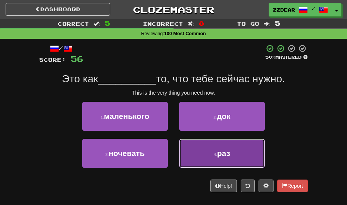
click at [187, 149] on button "4 . раз" at bounding box center [222, 153] width 86 height 29
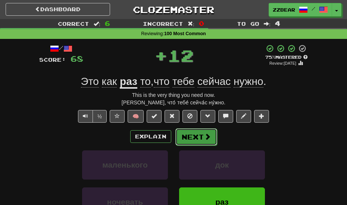
click at [190, 133] on button "Next" at bounding box center [196, 136] width 42 height 17
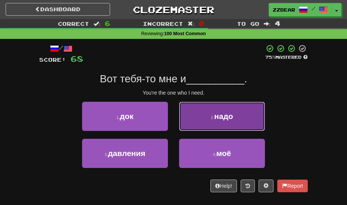
click at [192, 121] on button "2 . надо" at bounding box center [222, 116] width 86 height 29
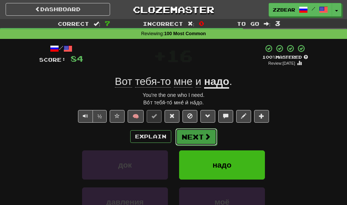
click at [186, 133] on button "Next" at bounding box center [196, 136] width 42 height 17
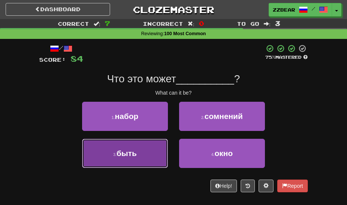
click at [161, 158] on button "3 . быть" at bounding box center [125, 153] width 86 height 29
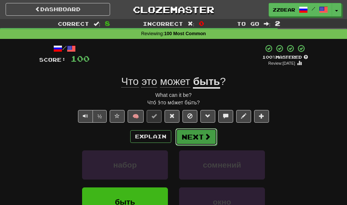
click at [192, 133] on button "Next" at bounding box center [196, 136] width 42 height 17
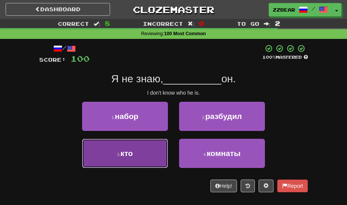
click at [156, 150] on button "3 . кто" at bounding box center [125, 153] width 86 height 29
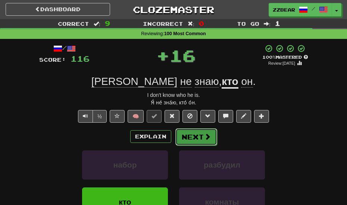
click at [195, 136] on button "Next" at bounding box center [196, 136] width 42 height 17
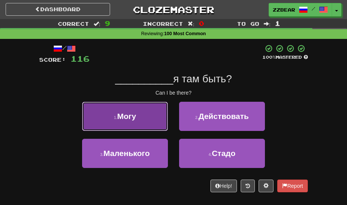
click at [157, 128] on button "1 . Могу" at bounding box center [125, 116] width 86 height 29
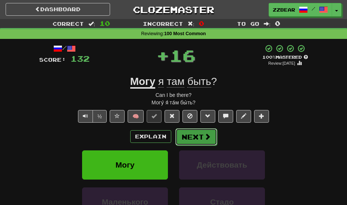
click at [184, 131] on button "Next" at bounding box center [196, 136] width 42 height 17
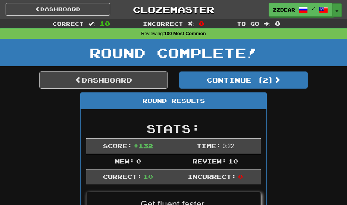
click at [335, 13] on button "Toggle Dropdown" at bounding box center [337, 9] width 10 height 13
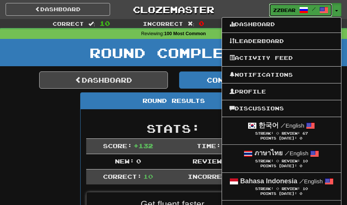
drag, startPoint x: 298, startPoint y: 4, endPoint x: 280, endPoint y: 11, distance: 19.1
click at [280, 11] on span "zzbear" at bounding box center [284, 10] width 22 height 7
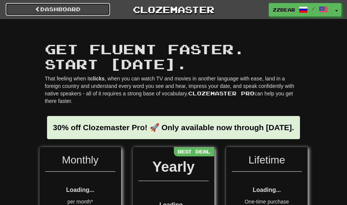
click at [83, 8] on link "Dashboard" at bounding box center [58, 9] width 105 height 13
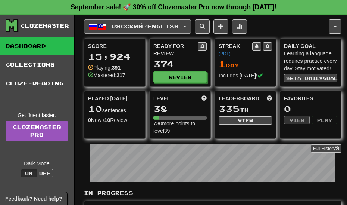
click at [107, 24] on button "Русский / English" at bounding box center [137, 26] width 107 height 14
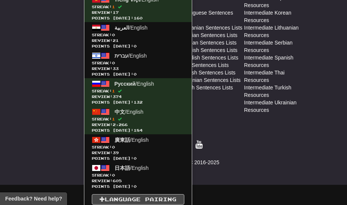
scroll to position [439, 0]
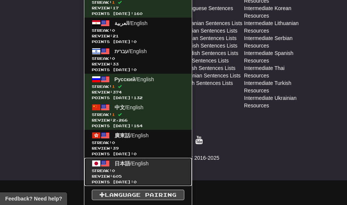
click at [128, 173] on span "Review: 605" at bounding box center [138, 176] width 93 height 6
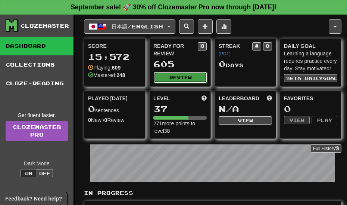
click at [175, 77] on button "Review" at bounding box center [180, 77] width 53 height 11
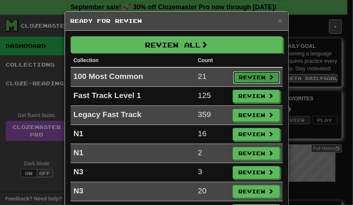
click at [254, 74] on button "Review" at bounding box center [256, 77] width 47 height 13
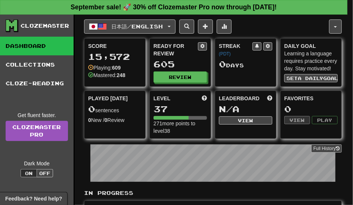
select select "**"
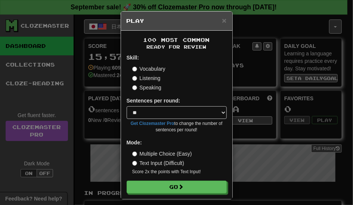
click at [174, 163] on label "Text Input (Difficult)" at bounding box center [158, 162] width 52 height 7
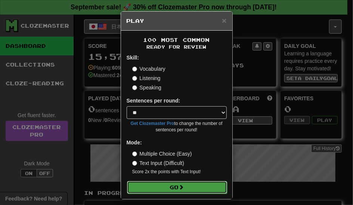
click at [179, 184] on span at bounding box center [181, 186] width 5 height 5
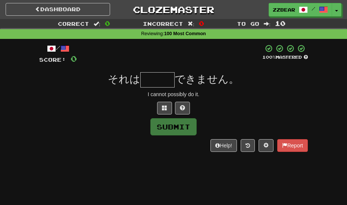
click at [164, 83] on input "text" at bounding box center [157, 79] width 34 height 15
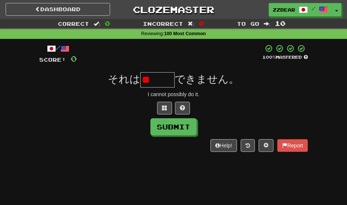
type input "*"
type input "***"
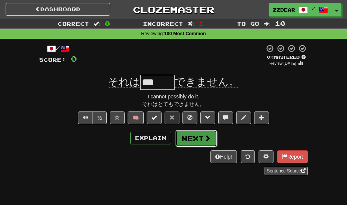
click at [189, 136] on button "Next" at bounding box center [196, 138] width 42 height 17
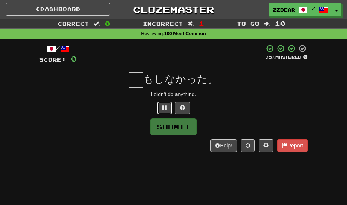
click at [165, 108] on span at bounding box center [164, 107] width 5 height 5
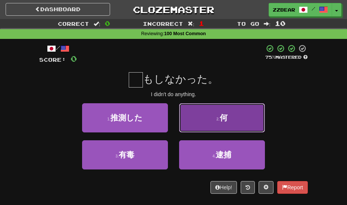
click at [187, 111] on button "2 . 何" at bounding box center [222, 117] width 86 height 29
type input "*"
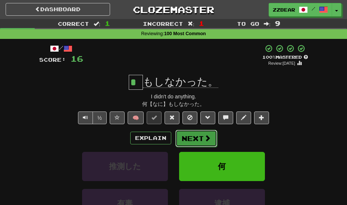
click at [198, 142] on button "Next" at bounding box center [196, 138] width 42 height 17
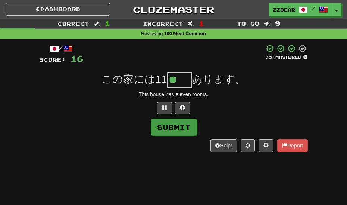
type input "**"
click at [177, 127] on button "Submit" at bounding box center [174, 126] width 46 height 17
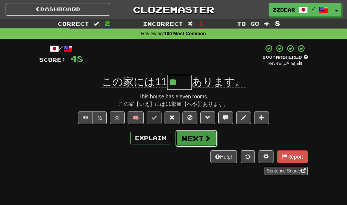
click at [199, 133] on button "Next" at bounding box center [196, 138] width 42 height 17
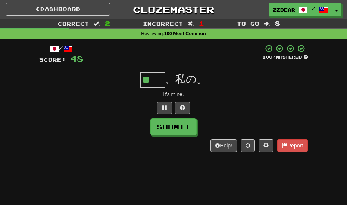
type input "**"
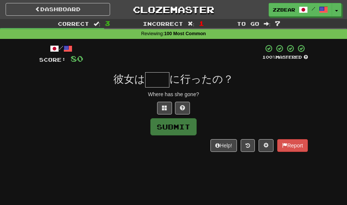
type input "*"
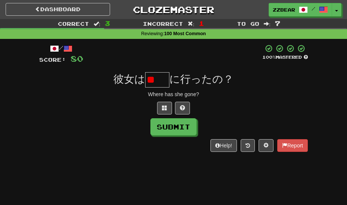
type input "*"
type input "**"
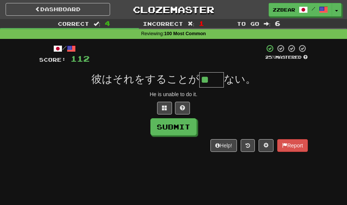
type input "**"
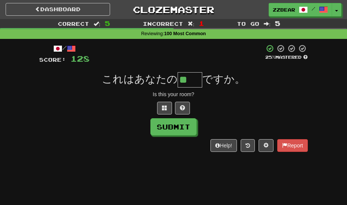
type input "**"
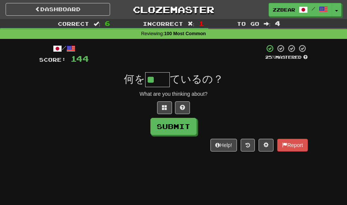
type input "**"
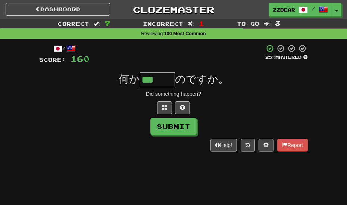
type input "***"
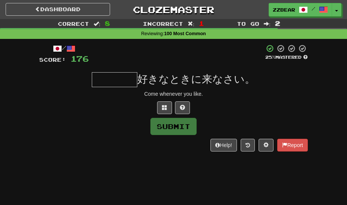
type input "*"
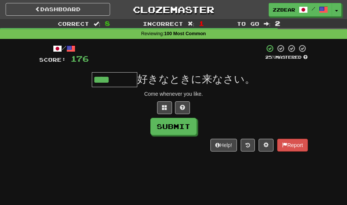
type input "****"
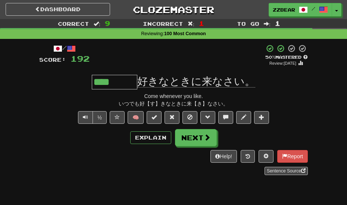
click at [145, 104] on div "いつでも好【す】きなときに来【き】なさい。" at bounding box center [173, 103] width 269 height 7
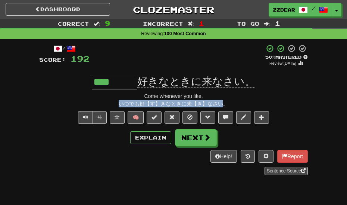
drag, startPoint x: 117, startPoint y: 103, endPoint x: 225, endPoint y: 102, distance: 107.5
click at [225, 102] on div "いつでも好【す】きなときに来【き】なさい。" at bounding box center [173, 103] width 269 height 7
copy div "いつでも好【す】きなときに来【き】なさい"
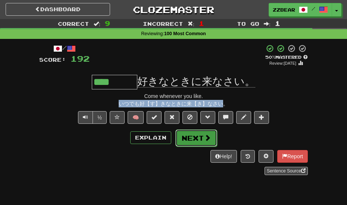
click at [193, 139] on button "Next" at bounding box center [196, 137] width 42 height 17
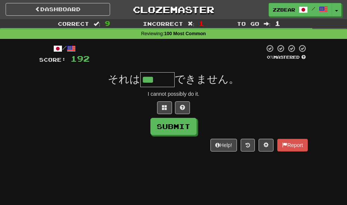
type input "***"
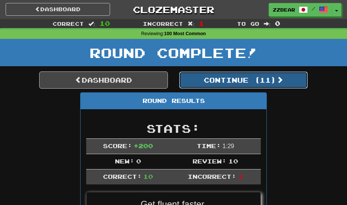
click at [257, 75] on button "Continue ( 11 )" at bounding box center [243, 79] width 129 height 17
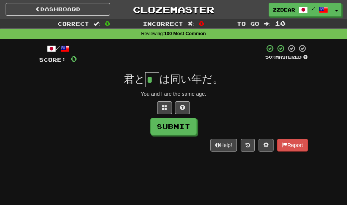
type input "*"
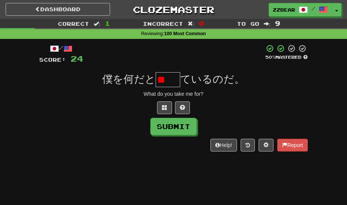
type input "*"
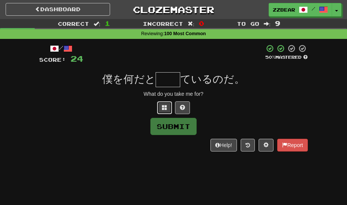
click at [167, 109] on span at bounding box center [164, 107] width 5 height 5
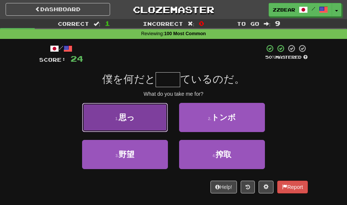
click at [156, 118] on button "1 . 思っ" at bounding box center [125, 117] width 86 height 29
type input "**"
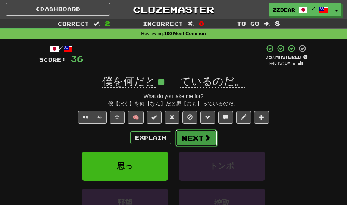
click at [197, 134] on button "Next" at bounding box center [196, 137] width 42 height 17
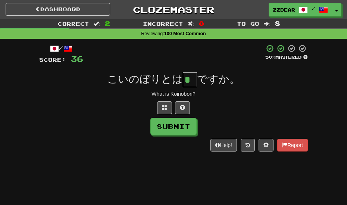
type input "*"
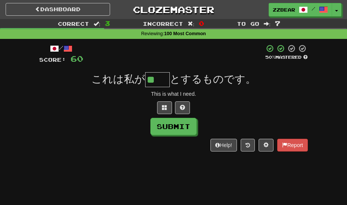
type input "**"
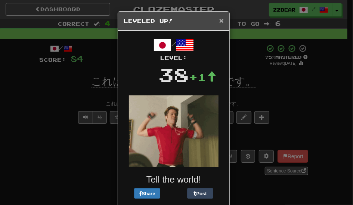
click at [219, 18] on span "×" at bounding box center [221, 20] width 4 height 9
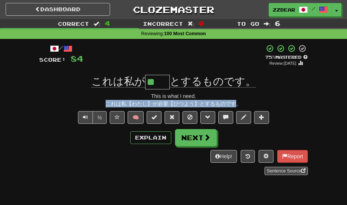
drag, startPoint x: 108, startPoint y: 104, endPoint x: 237, endPoint y: 101, distance: 129.6
click at [237, 101] on div "これは私【わたし】が必要【ひつよう】とするものです。" at bounding box center [173, 103] width 269 height 7
copy div "これは私【わたし】が必要【ひつよう】とするものです"
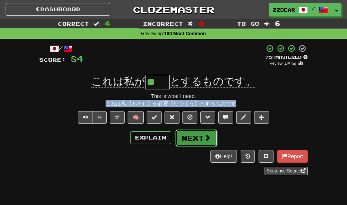
click at [187, 139] on button "Next" at bounding box center [196, 137] width 42 height 17
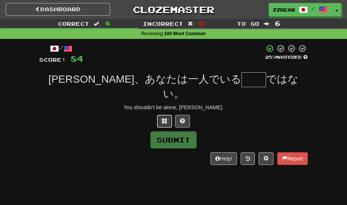
click at [160, 115] on button at bounding box center [164, 121] width 15 height 13
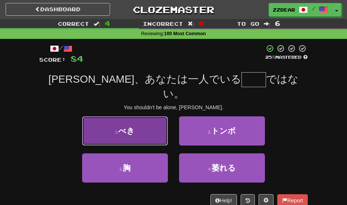
click at [149, 124] on button "1 . べき" at bounding box center [125, 130] width 86 height 29
type input "**"
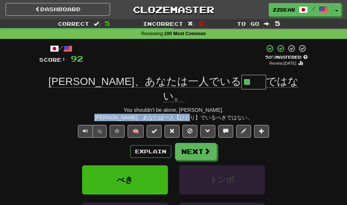
drag, startPoint x: 111, startPoint y: 102, endPoint x: 232, endPoint y: 103, distance: 120.6
click at [232, 114] on div "[PERSON_NAME]、あなたは一人【ひとり】でいるべきではない。" at bounding box center [173, 117] width 269 height 7
copy div "[PERSON_NAME]、あなたは一人【ひとり】でいるべきではない"
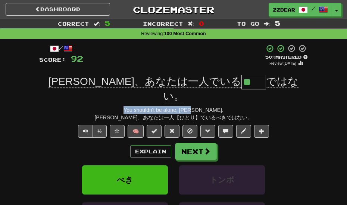
drag, startPoint x: 140, startPoint y: 94, endPoint x: 208, endPoint y: 97, distance: 68.0
click at [208, 106] on div "You shouldn't be alone, [PERSON_NAME]." at bounding box center [173, 109] width 269 height 7
copy div "You shouldn't be alone, [PERSON_NAME]."
click at [153, 145] on button "Explain" at bounding box center [150, 151] width 41 height 13
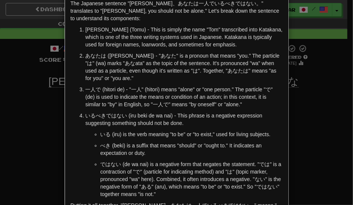
scroll to position [37, 0]
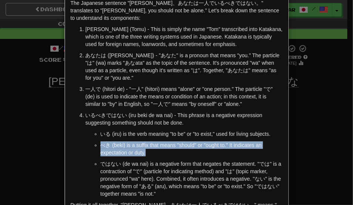
drag, startPoint x: 150, startPoint y: 144, endPoint x: 96, endPoint y: 134, distance: 54.3
click at [96, 134] on ul "いる (iru) is the verb meaning "to be" or "to exist," used for living subjects. べ…" at bounding box center [184, 163] width 197 height 67
copy p "べき (beki) is a suffix that means "should" or "ought to." It indicates an expect…"
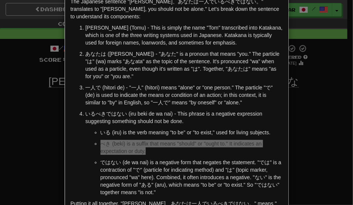
scroll to position [36, 0]
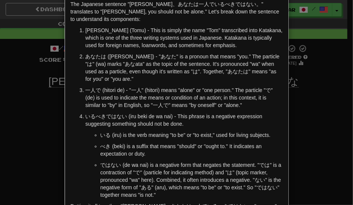
click at [35, 111] on div "× Explanation The Japanese sentence "[PERSON_NAME]、あなたは一人でいるべきではない。" translates…" at bounding box center [176, 102] width 353 height 205
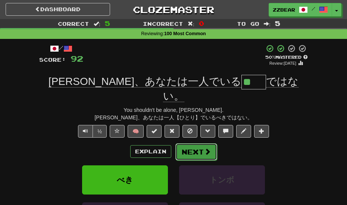
click at [204, 148] on span at bounding box center [207, 151] width 7 height 7
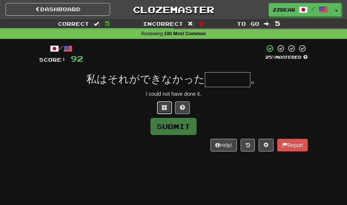
click at [165, 109] on span at bounding box center [164, 107] width 5 height 5
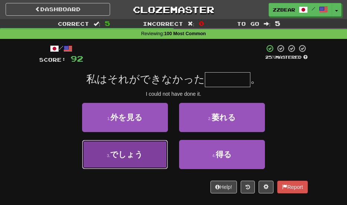
click at [154, 157] on button "3 . でしょう" at bounding box center [125, 154] width 86 height 29
type input "****"
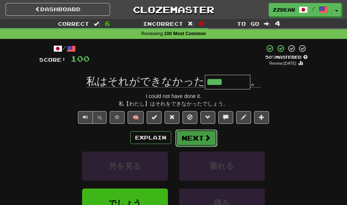
click at [201, 134] on button "Next" at bounding box center [196, 137] width 42 height 17
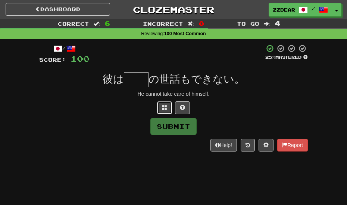
click at [160, 107] on button at bounding box center [164, 107] width 15 height 13
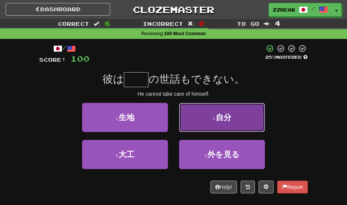
click at [183, 110] on button "2 . 自分" at bounding box center [222, 117] width 86 height 29
type input "**"
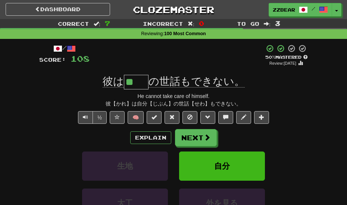
click at [163, 97] on div "He cannot take care of himself." at bounding box center [173, 95] width 269 height 7
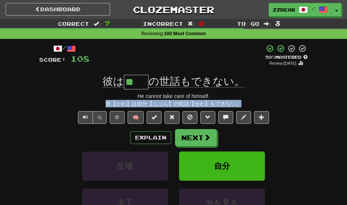
drag, startPoint x: 103, startPoint y: 103, endPoint x: 240, endPoint y: 102, distance: 136.3
click at [240, 102] on div "彼【かれ】は自分【じぶん】の世話【せわ】もできない。" at bounding box center [173, 103] width 269 height 7
copy div "彼【かれ】は自分【じぶん】の世話【せわ】もできない。"
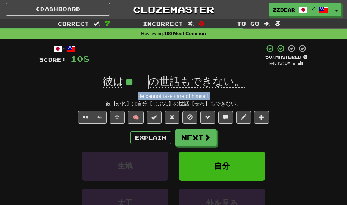
drag, startPoint x: 137, startPoint y: 97, endPoint x: 213, endPoint y: 95, distance: 76.2
click at [213, 95] on div "He cannot take care of himself." at bounding box center [173, 95] width 269 height 7
copy div "He cannot take care of himself."
click at [156, 133] on button "Explain" at bounding box center [150, 137] width 41 height 13
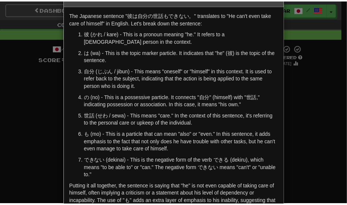
scroll to position [25, 0]
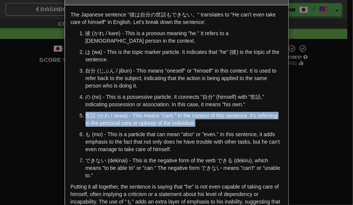
drag, startPoint x: 198, startPoint y: 122, endPoint x: 79, endPoint y: 112, distance: 119.2
click at [86, 112] on li "世話 (せわ / sewa) - This means "care." In the context of this sentence, it's refer…" at bounding box center [184, 119] width 197 height 15
copy p "世話 (せわ / sewa) - This means "care." In the context of this sentence, it's refer…"
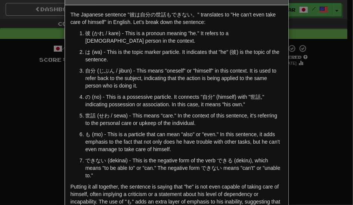
click at [204, 97] on p "の (no) - This is a possessive particle. It connects "自分" (himself) with "世話," i…" at bounding box center [184, 100] width 197 height 15
click at [308, 104] on div "× Explanation The Japanese sentence "彼は自分の世話もできない。" translates to "He can't eve…" at bounding box center [176, 102] width 353 height 205
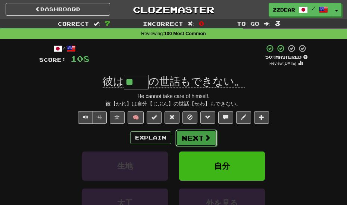
click at [196, 136] on button "Next" at bounding box center [196, 137] width 42 height 17
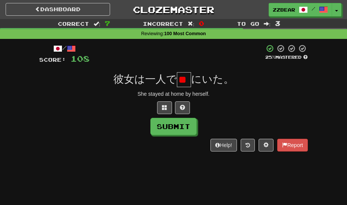
scroll to position [0, 9]
type input "*"
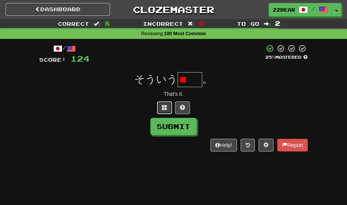
click at [170, 107] on button at bounding box center [164, 107] width 15 height 13
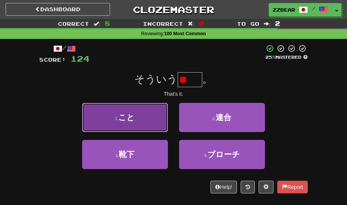
click at [159, 112] on button "1 . こと" at bounding box center [125, 117] width 86 height 29
type input "**"
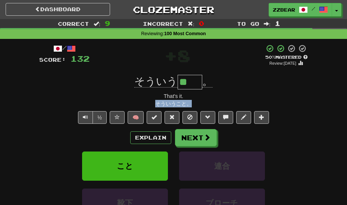
drag, startPoint x: 156, startPoint y: 103, endPoint x: 190, endPoint y: 103, distance: 34.4
click at [190, 103] on div "そういうこと。" at bounding box center [173, 103] width 269 height 7
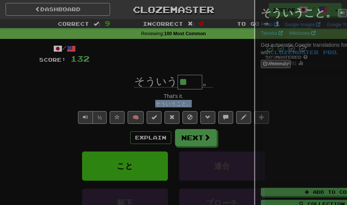
copy div "そういうこと。"
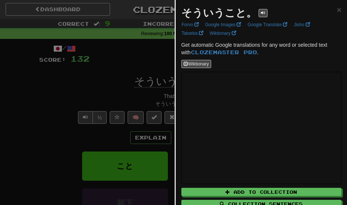
click at [113, 99] on div at bounding box center [173, 102] width 347 height 205
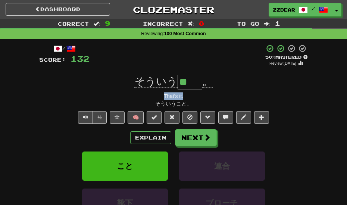
drag, startPoint x: 164, startPoint y: 95, endPoint x: 187, endPoint y: 95, distance: 23.5
click at [187, 95] on div "That's it." at bounding box center [173, 95] width 269 height 7
copy div "That's it."
click at [199, 93] on div "That's it." at bounding box center [173, 95] width 269 height 7
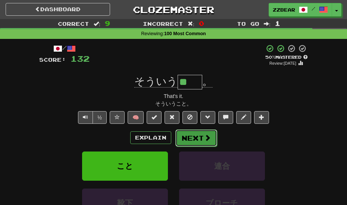
click at [202, 137] on button "Next" at bounding box center [196, 137] width 42 height 17
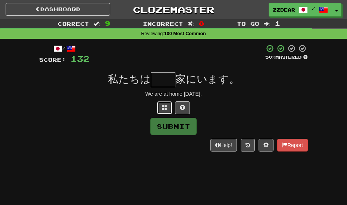
click at [167, 105] on span at bounding box center [164, 107] width 5 height 5
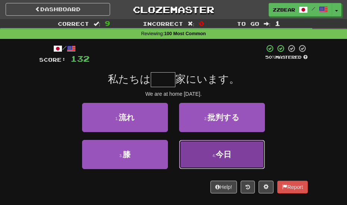
click at [220, 156] on span "今日" at bounding box center [224, 154] width 16 height 9
type input "**"
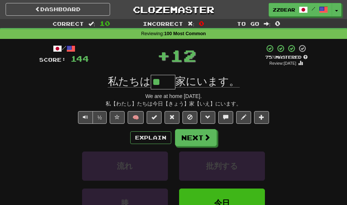
click at [194, 125] on div "/ Score: 144 + 12 75 % Mastered Review: [DATE] 私たちは ** 家にいます。 We are at home [D…" at bounding box center [173, 154] width 269 height 221
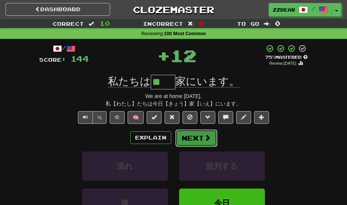
click at [197, 133] on button "Next" at bounding box center [196, 137] width 42 height 17
